Goal: Book appointment/travel/reservation

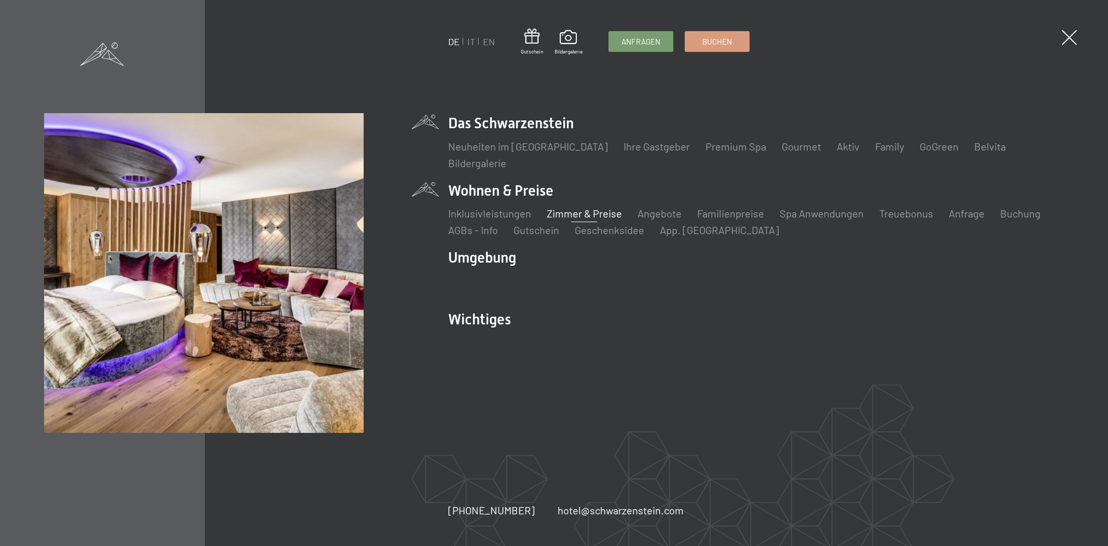
click at [593, 215] on link "Zimmer & Preise" at bounding box center [584, 213] width 75 height 12
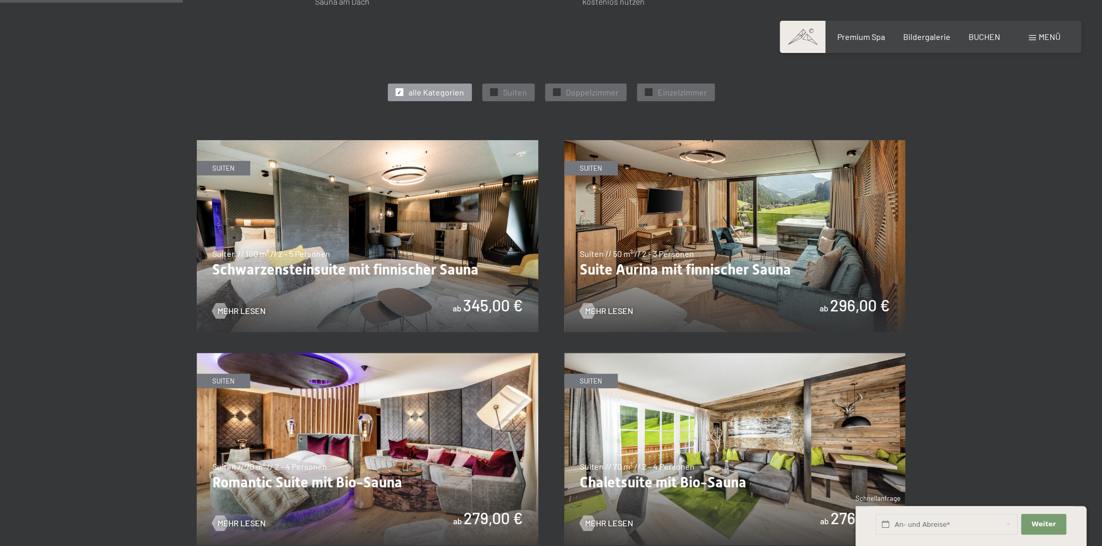
click at [236, 297] on img at bounding box center [367, 236] width 341 height 192
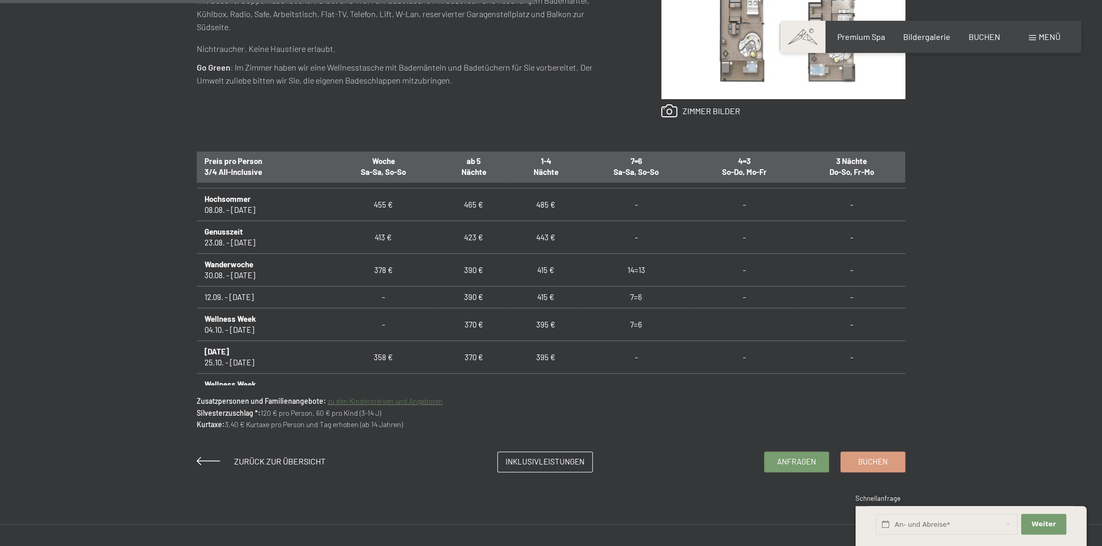
scroll to position [939, 0]
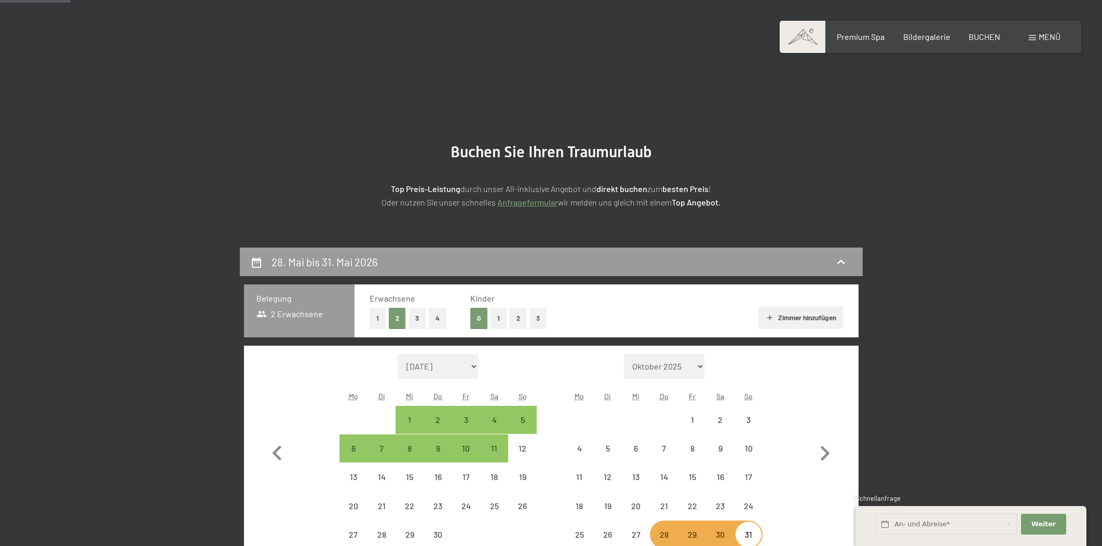
select select "2026-04-01"
select select "2026-05-01"
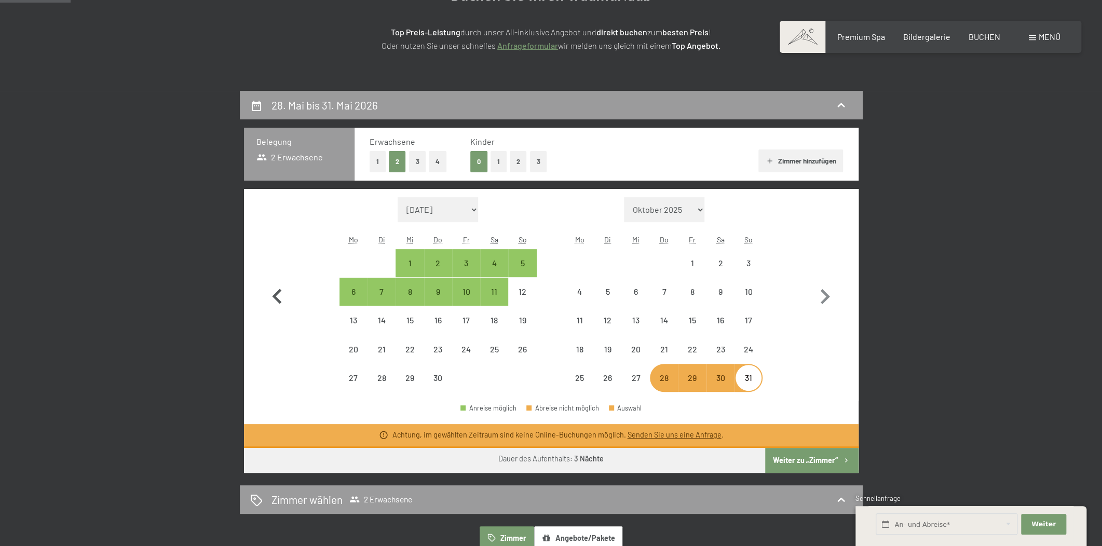
click at [281, 298] on icon "button" at bounding box center [277, 297] width 30 height 30
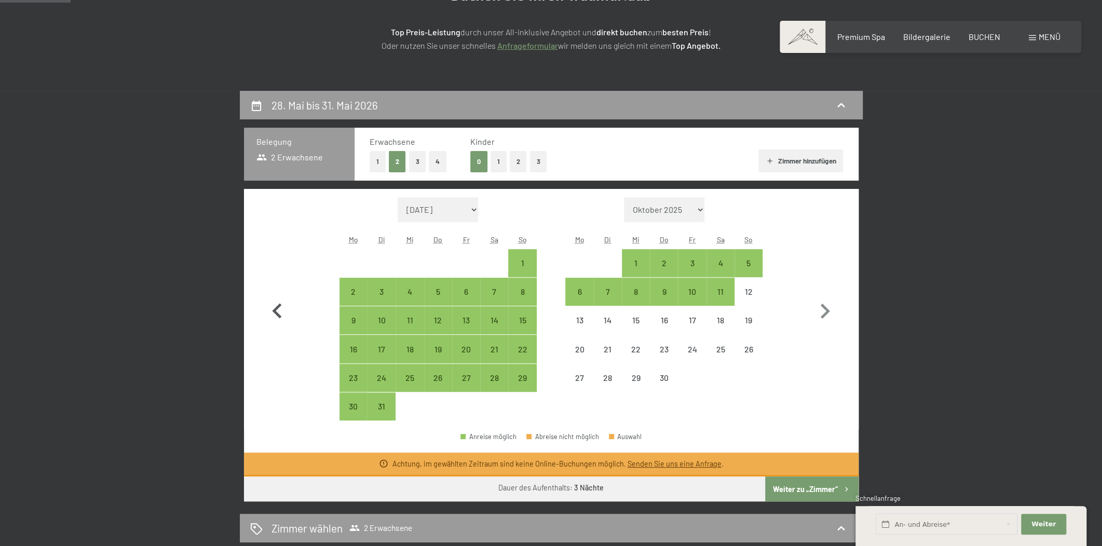
click at [281, 298] on icon "button" at bounding box center [277, 311] width 30 height 30
select select "2026-01-01"
select select "2026-02-01"
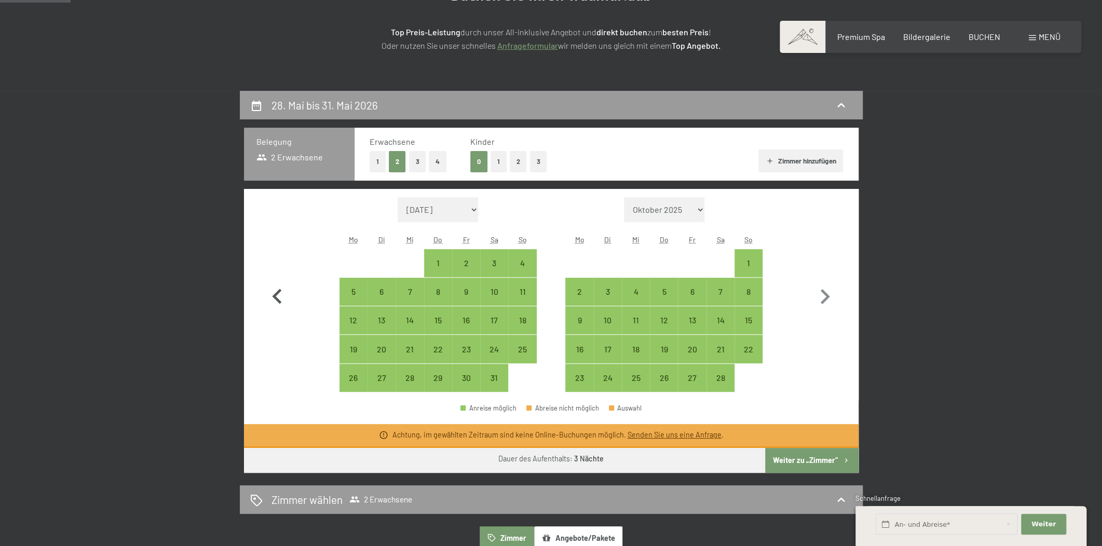
click at [281, 298] on icon "button" at bounding box center [277, 297] width 30 height 30
select select "2025-12-01"
select select "2026-01-01"
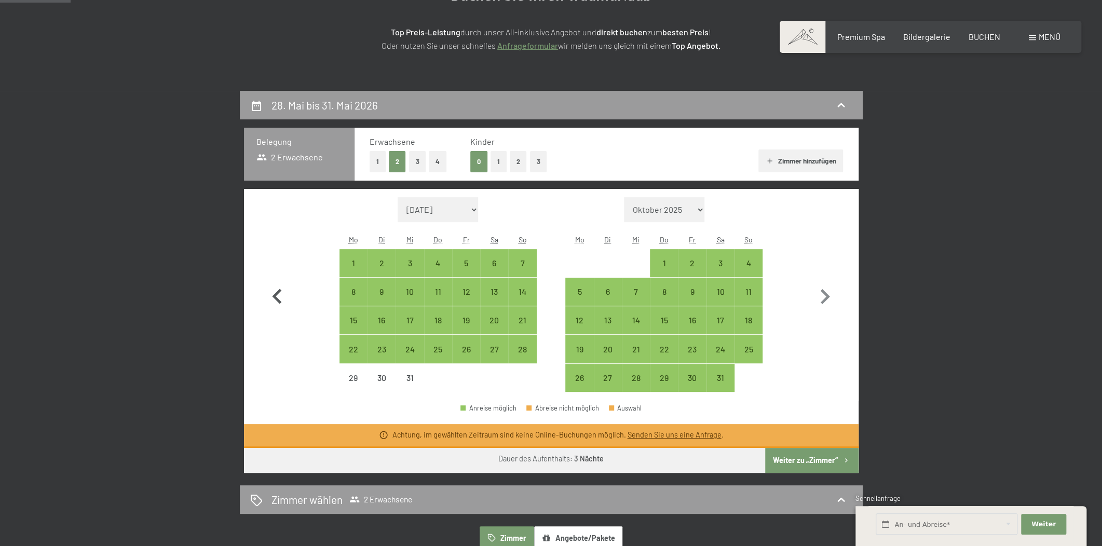
click at [281, 298] on icon "button" at bounding box center [277, 297] width 30 height 30
select select "2025-11-01"
select select "2025-12-01"
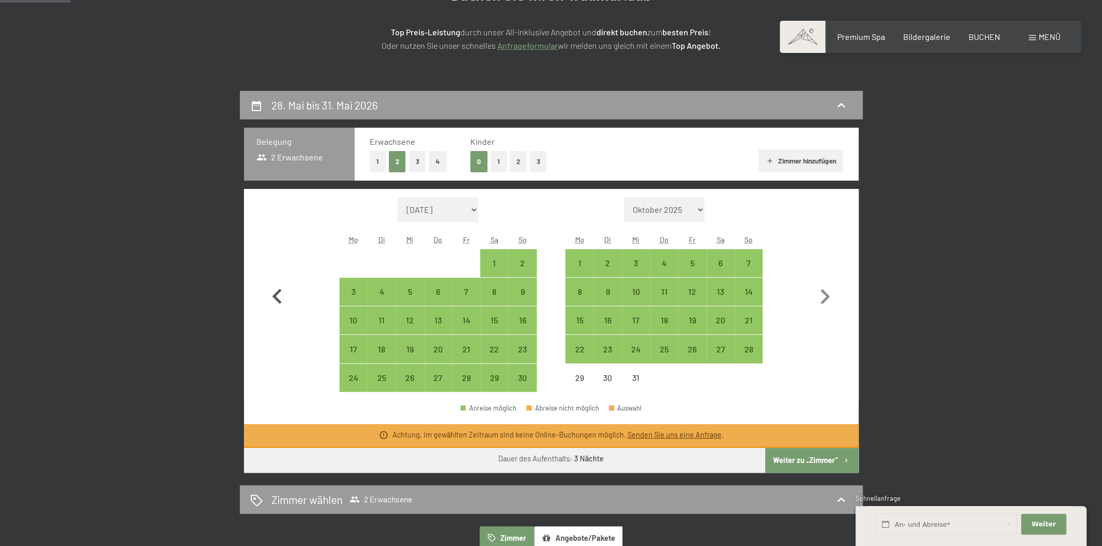
click at [281, 298] on icon "button" at bounding box center [277, 297] width 30 height 30
select select "2025-10-01"
select select "2025-11-01"
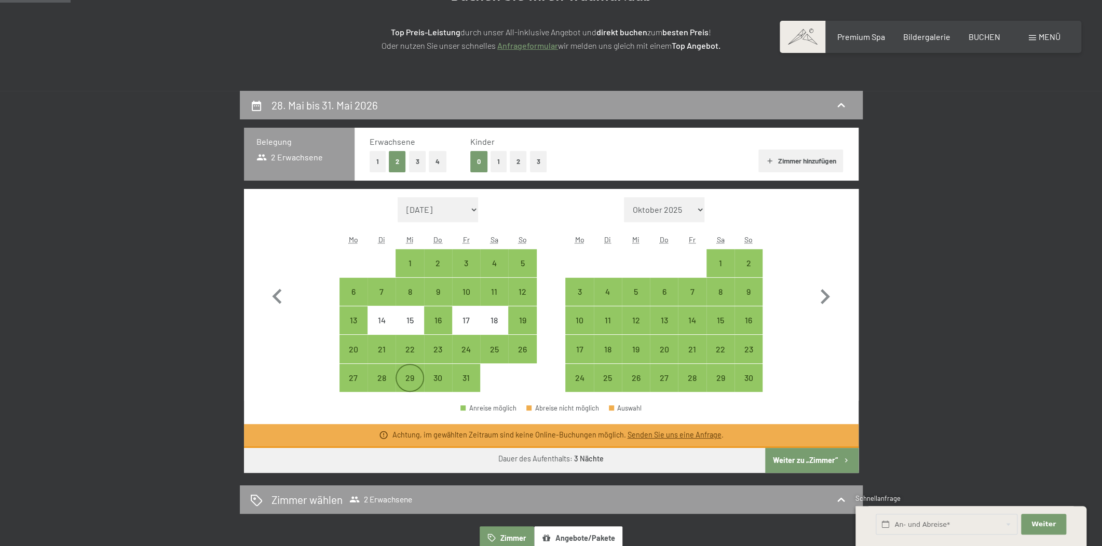
click at [412, 381] on div "29" at bounding box center [409, 387] width 26 height 26
select select "2025-10-01"
select select "2025-11-01"
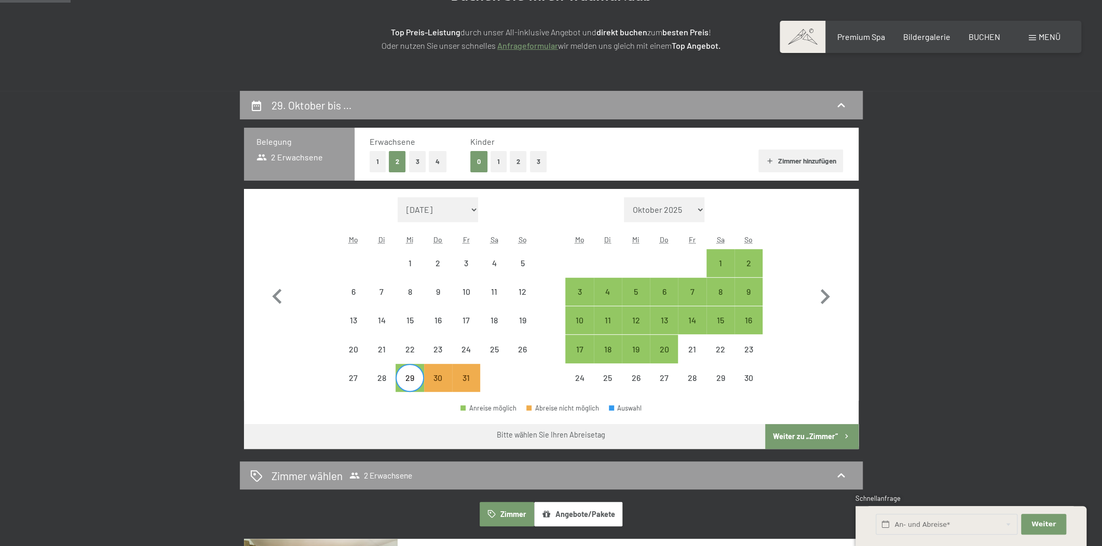
drag, startPoint x: 722, startPoint y: 264, endPoint x: 685, endPoint y: 275, distance: 38.6
click at [722, 264] on div "1" at bounding box center [720, 272] width 26 height 26
select select "2025-10-01"
select select "2025-11-01"
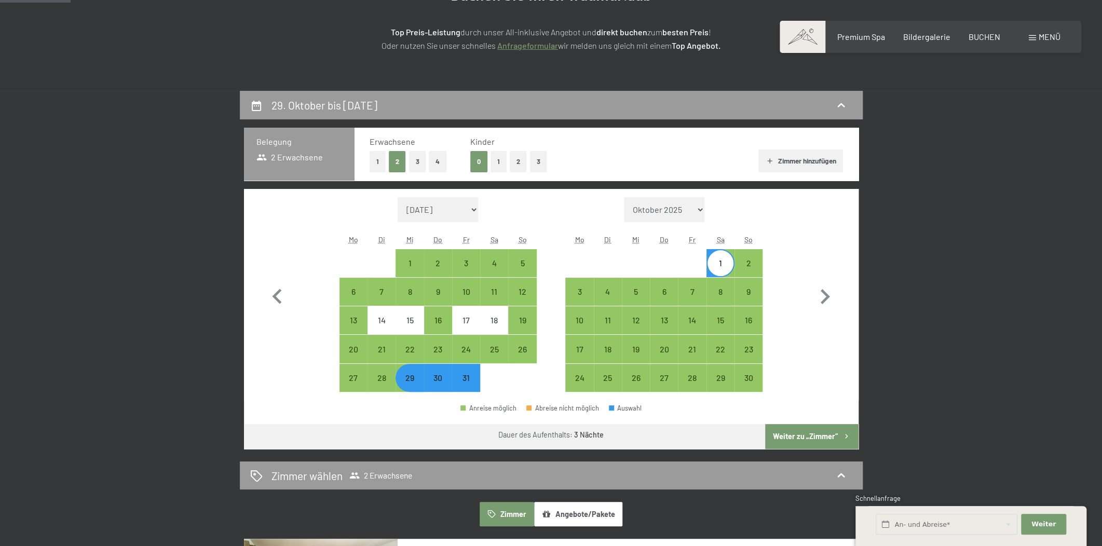
click at [808, 441] on button "Weiter zu „Zimmer“" at bounding box center [811, 436] width 93 height 25
select select "2025-10-01"
select select "2025-11-01"
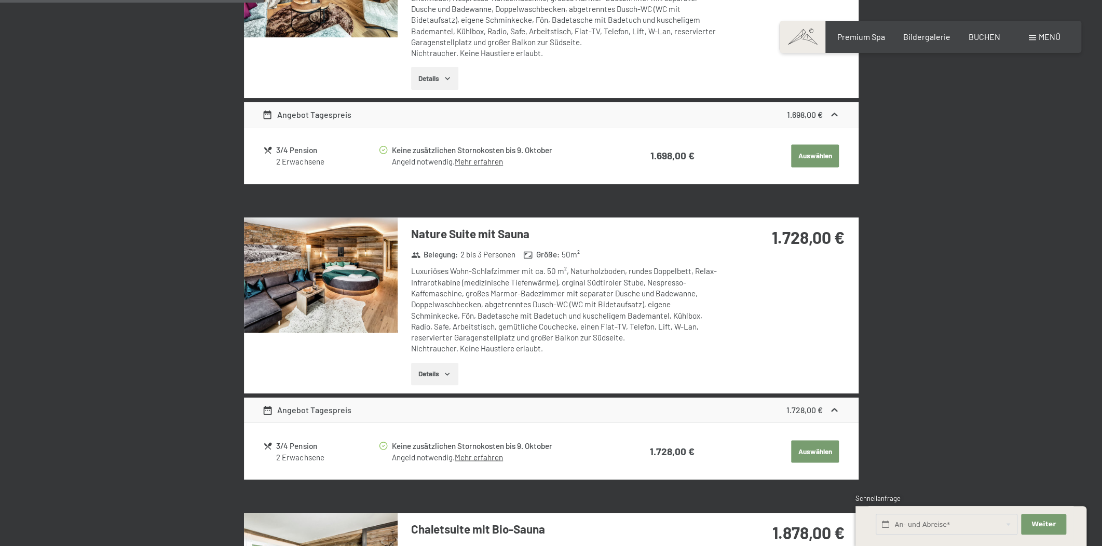
scroll to position [719, 0]
